Goal: Entertainment & Leisure: Consume media (video, audio)

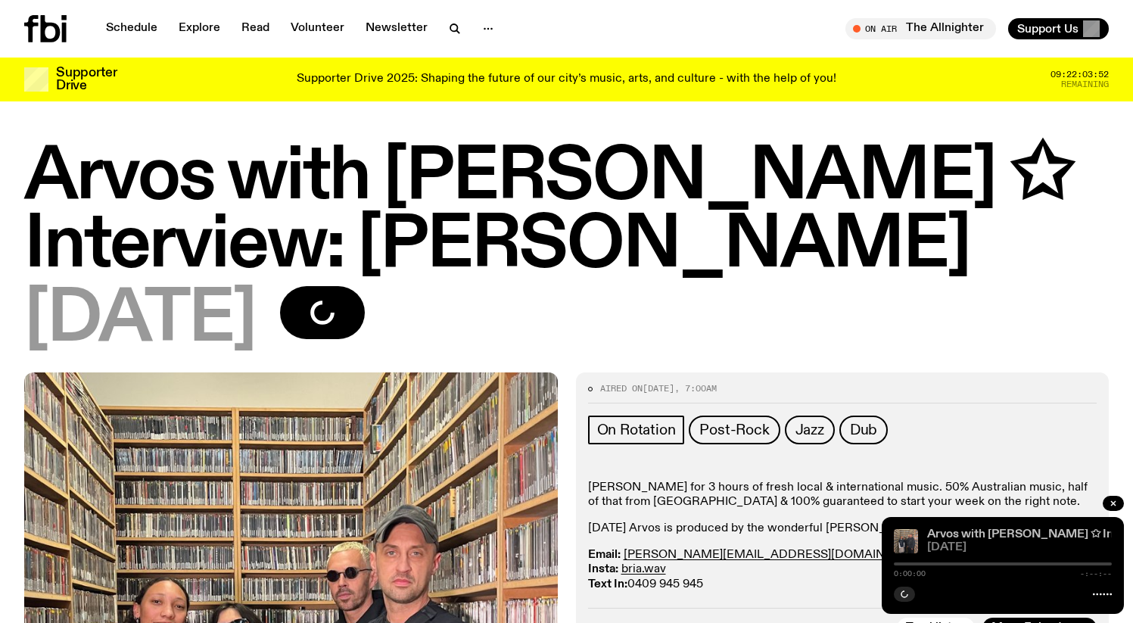
click at [955, 532] on link "Arvos with [PERSON_NAME] ✩ Interview: [PERSON_NAME]" at bounding box center [1094, 534] width 334 height 12
click at [946, 549] on span "[DATE]" at bounding box center [1019, 547] width 185 height 11
click at [1108, 594] on icon at bounding box center [1102, 594] width 19 height 12
click at [901, 565] on div at bounding box center [901, 564] width 8 height 8
click at [904, 593] on icon "button" at bounding box center [904, 594] width 7 height 8
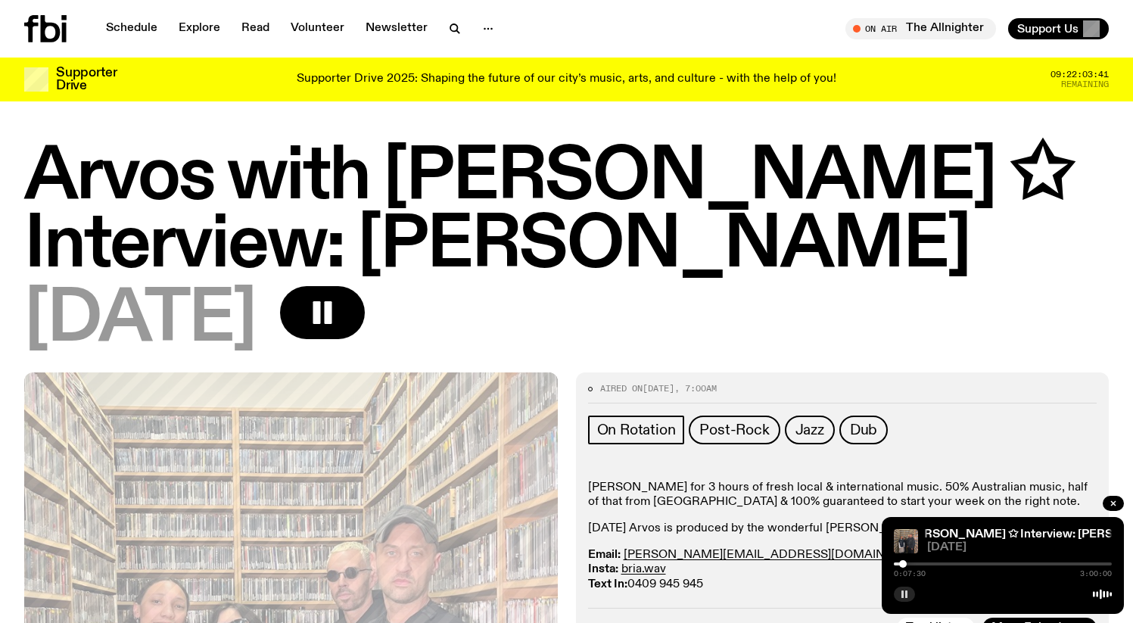
click at [903, 564] on div at bounding box center [903, 564] width 8 height 8
click at [903, 564] on div at bounding box center [904, 564] width 8 height 8
click at [906, 564] on div at bounding box center [907, 564] width 8 height 8
click at [909, 564] on div at bounding box center [910, 564] width 8 height 8
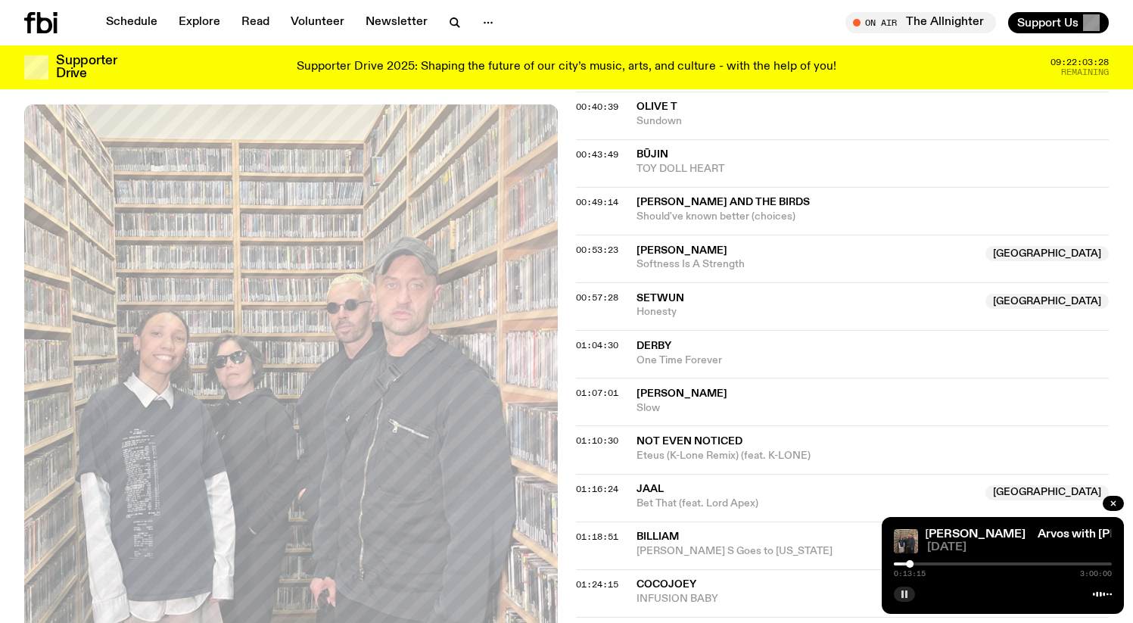
scroll to position [981, 0]
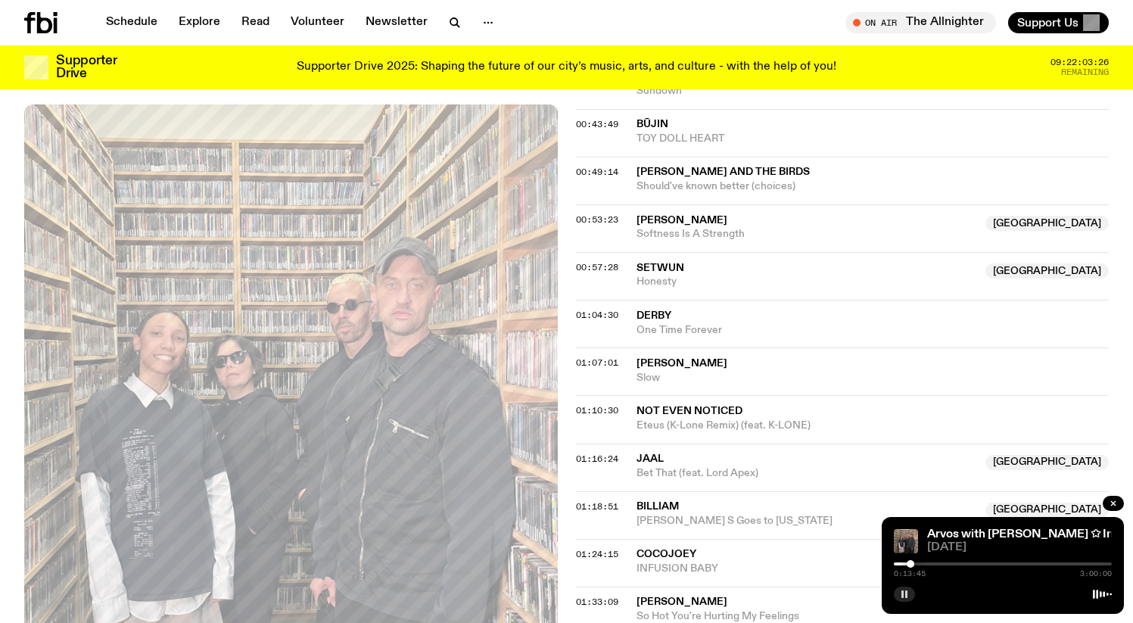
click at [912, 565] on div at bounding box center [910, 564] width 8 height 8
click at [916, 564] on div at bounding box center [915, 564] width 8 height 8
click at [918, 564] on div at bounding box center [916, 564] width 8 height 8
click at [922, 564] on div at bounding box center [922, 564] width 8 height 8
click at [924, 564] on div at bounding box center [924, 564] width 8 height 8
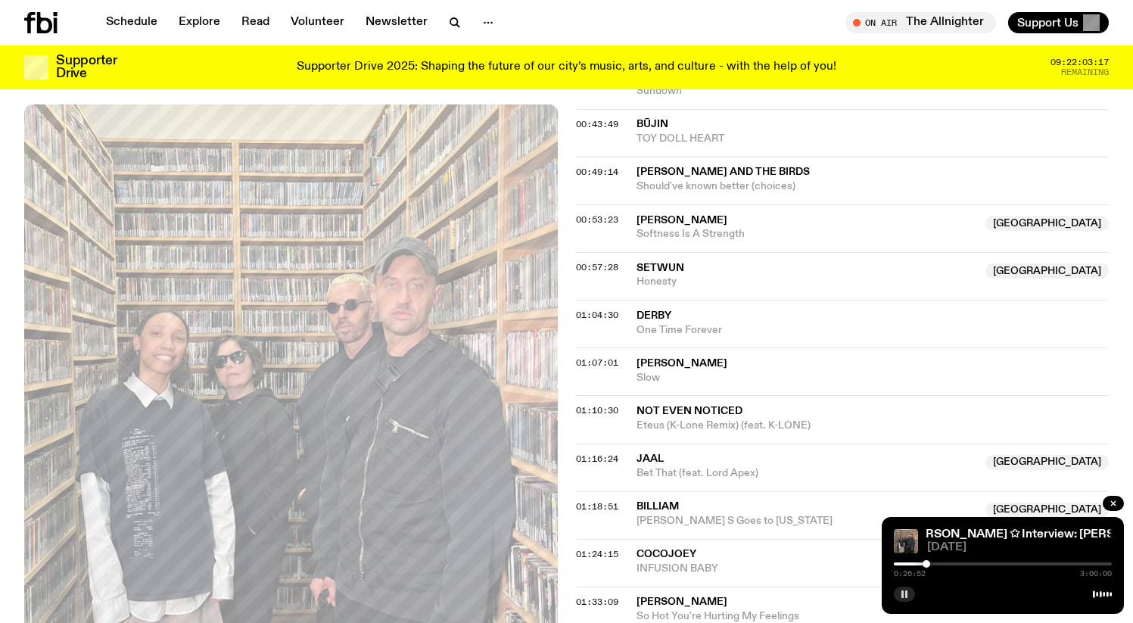
click at [926, 563] on div at bounding box center [926, 564] width 8 height 8
click at [928, 563] on div at bounding box center [926, 564] width 8 height 8
click at [930, 562] on div at bounding box center [929, 564] width 8 height 8
click at [932, 562] on div at bounding box center [932, 564] width 8 height 8
click at [934, 562] on div at bounding box center [935, 564] width 8 height 8
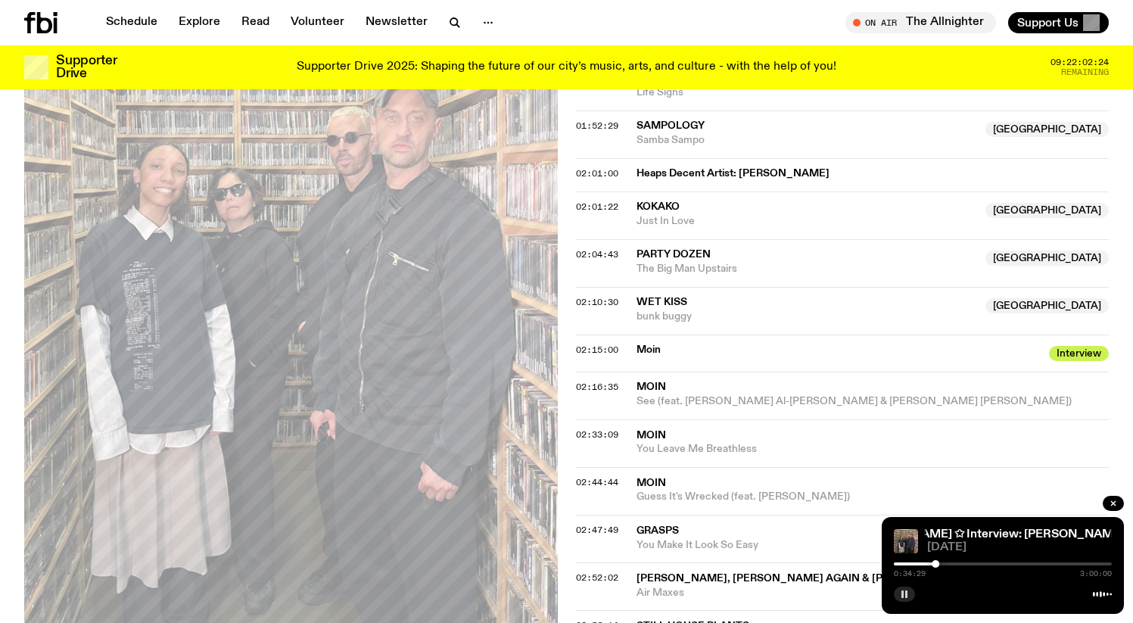
scroll to position [1696, 0]
drag, startPoint x: 937, startPoint y: 565, endPoint x: 1056, endPoint y: 561, distance: 118.8
click at [1056, 561] on div at bounding box center [1056, 564] width 8 height 8
click at [1058, 564] on div at bounding box center [1058, 564] width 8 height 8
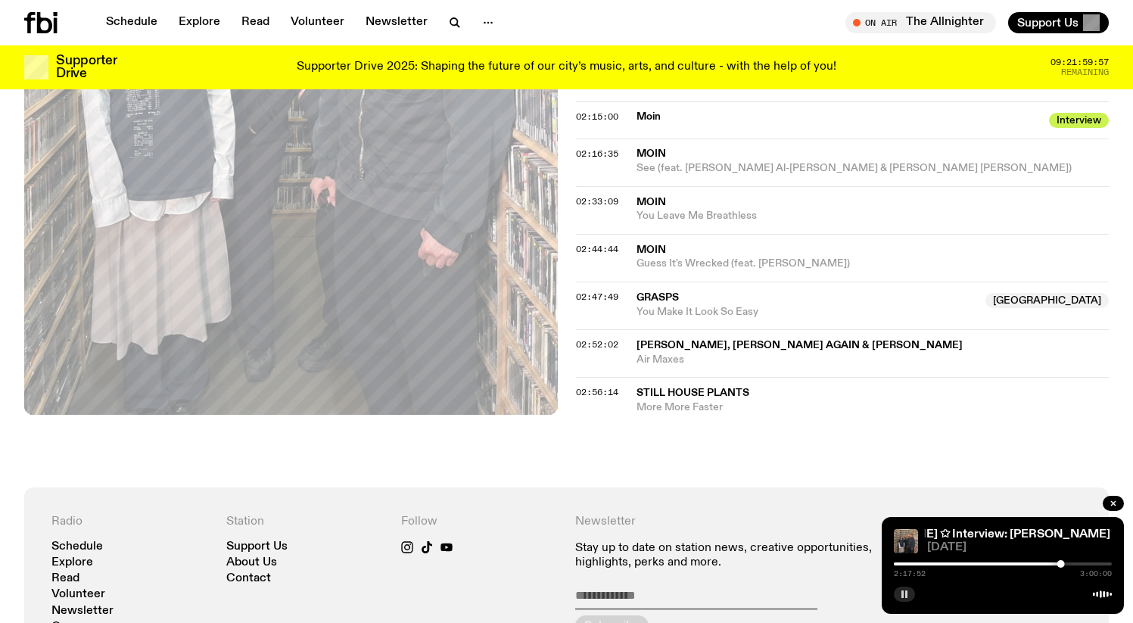
scroll to position [1896, 0]
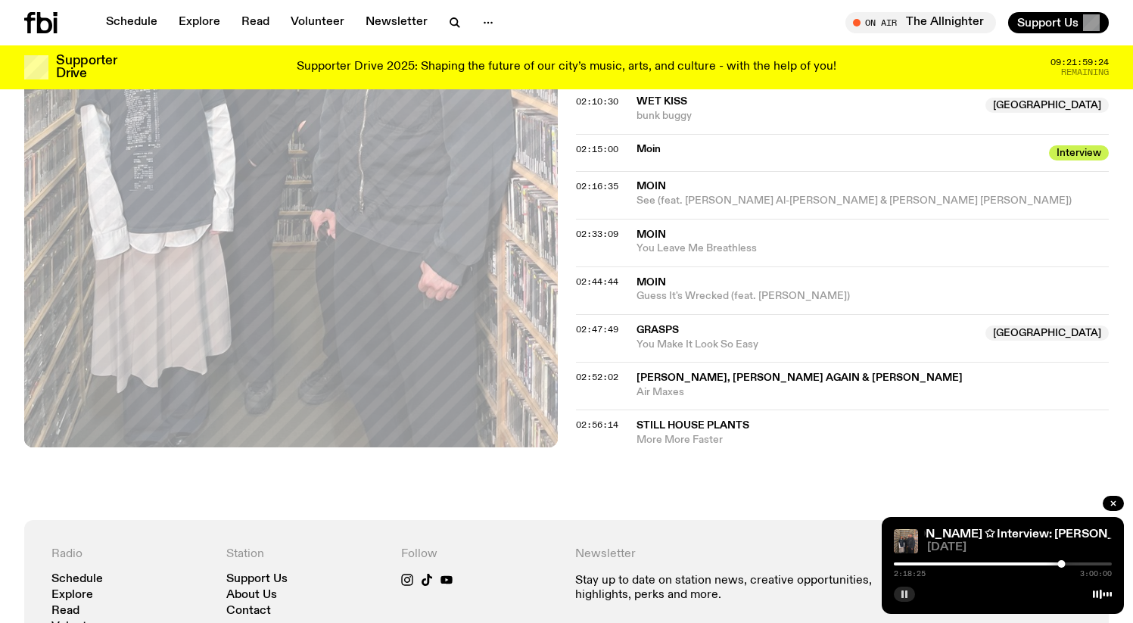
click at [903, 589] on button "button" at bounding box center [904, 593] width 21 height 15
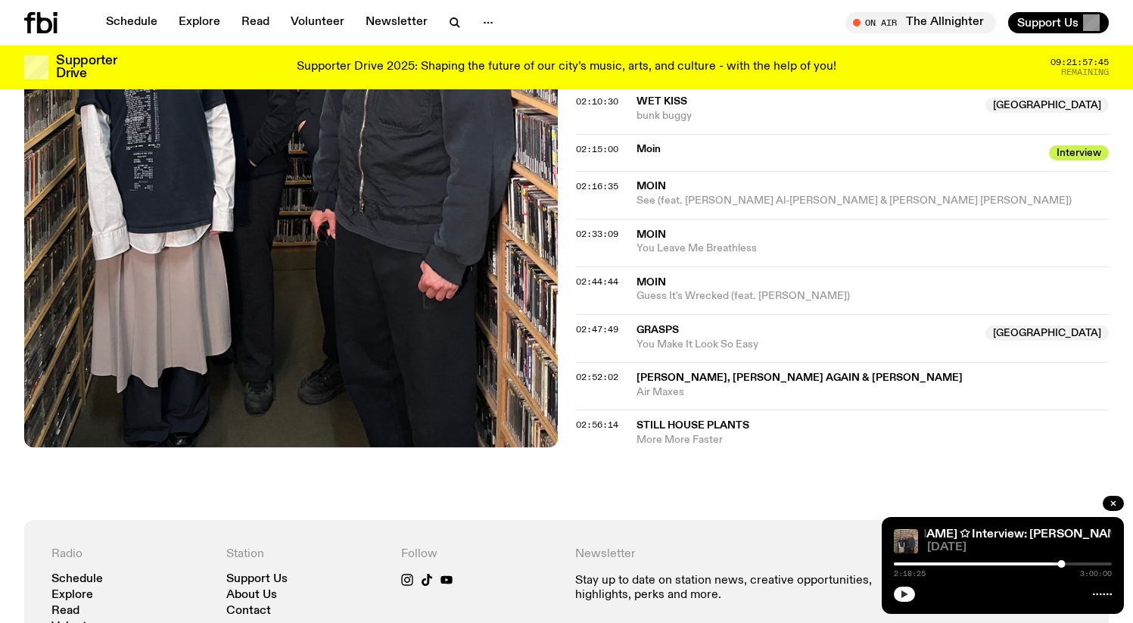
click at [900, 591] on icon "button" at bounding box center [904, 593] width 9 height 9
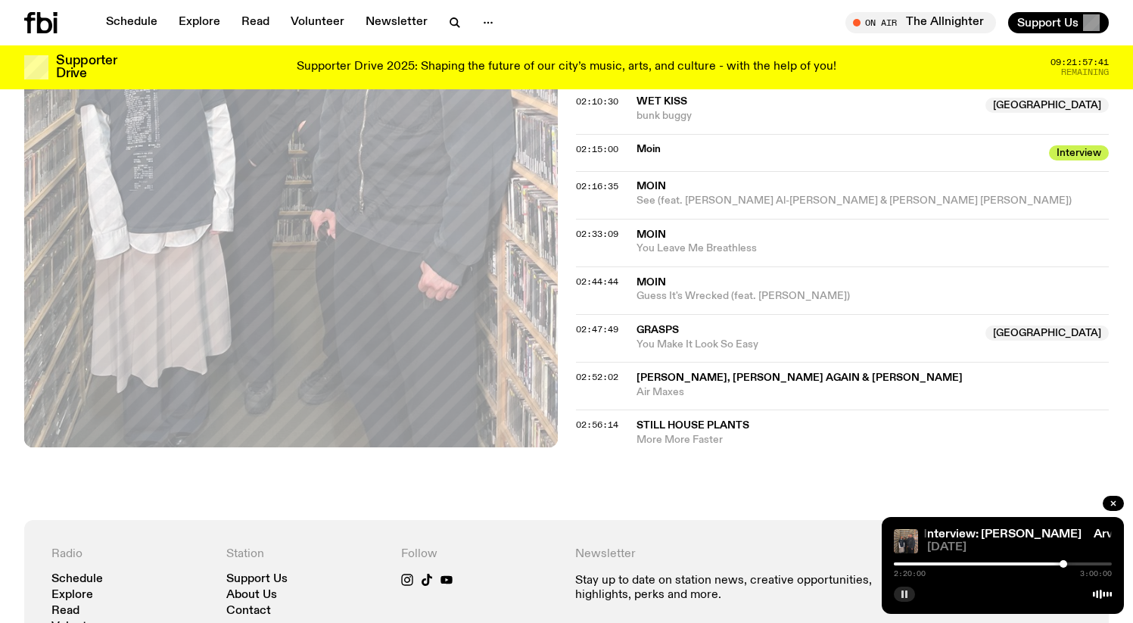
click at [1063, 561] on div at bounding box center [1063, 564] width 8 height 8
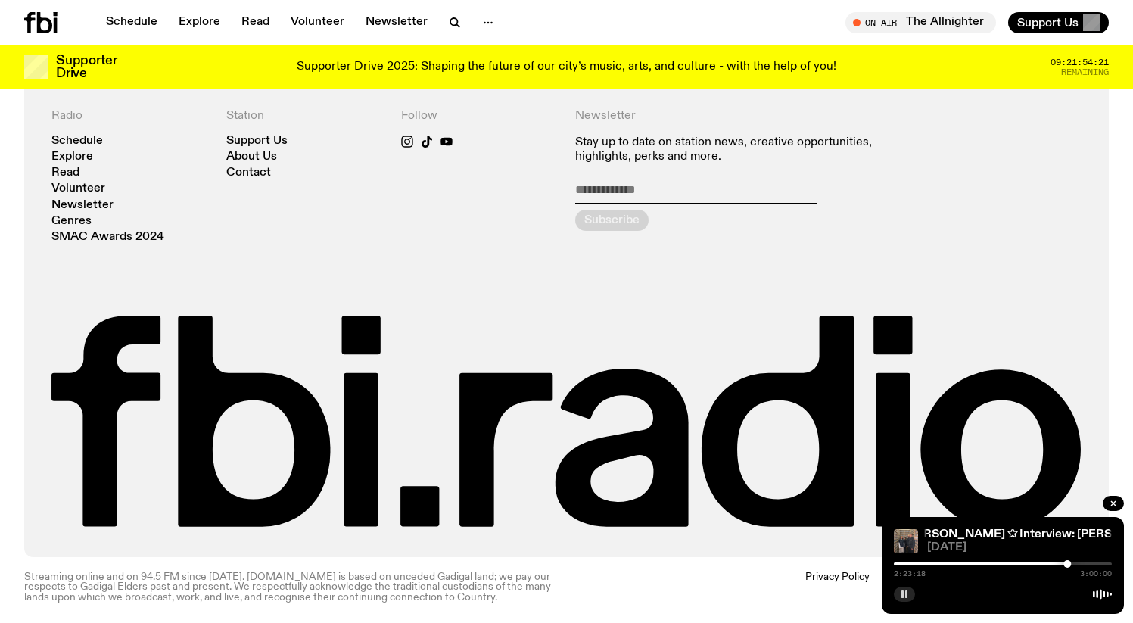
scroll to position [2337, 0]
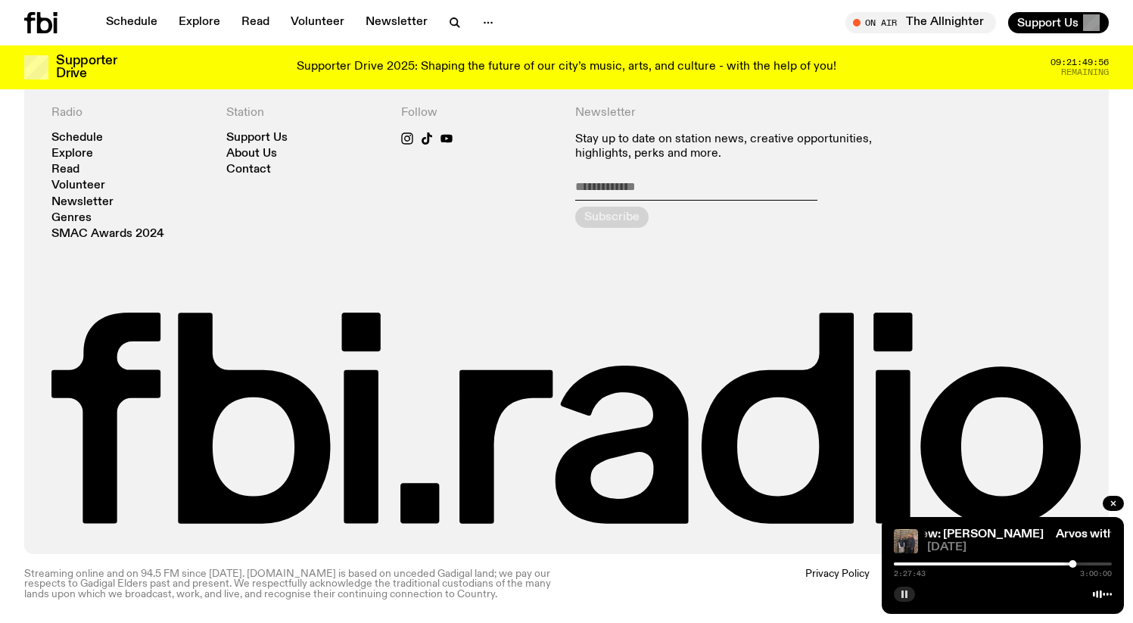
click at [903, 589] on icon "button" at bounding box center [904, 593] width 9 height 9
